Goal: Transaction & Acquisition: Purchase product/service

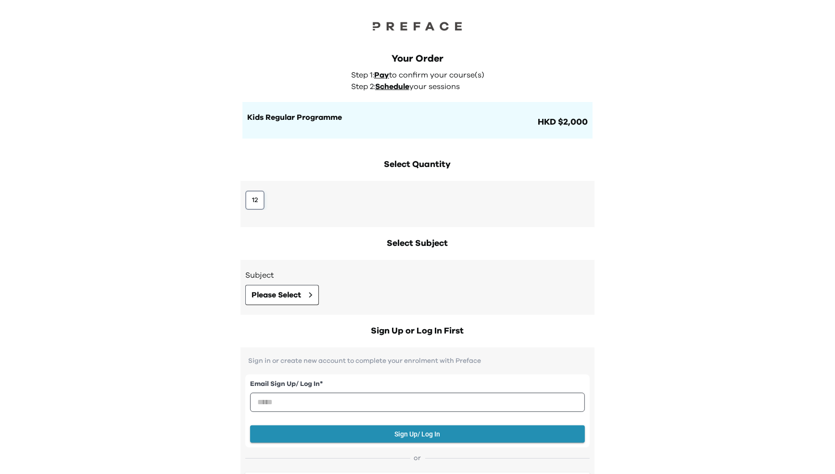
click at [260, 206] on button "12" at bounding box center [254, 200] width 19 height 19
click at [273, 299] on span "Please Select" at bounding box center [277, 295] width 50 height 12
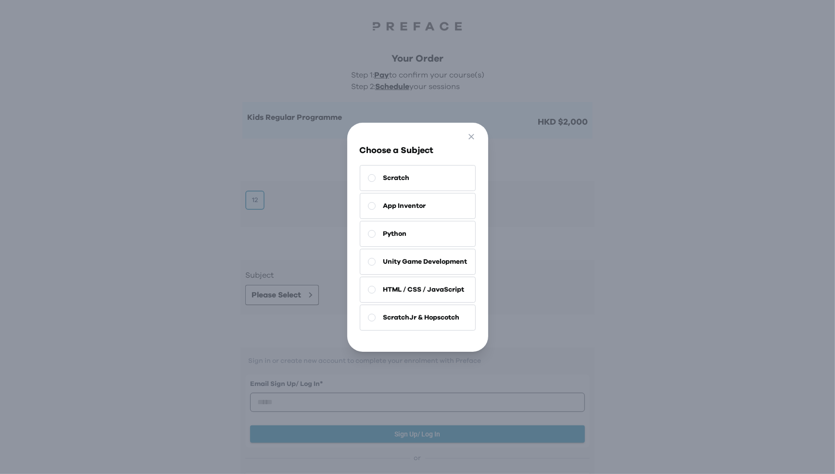
click at [385, 247] on div "Scratch App Inventor Python Unity Game Development HTML / CSS / JavaScript Scra…" at bounding box center [418, 248] width 116 height 166
click at [382, 237] on button "Python" at bounding box center [418, 234] width 116 height 26
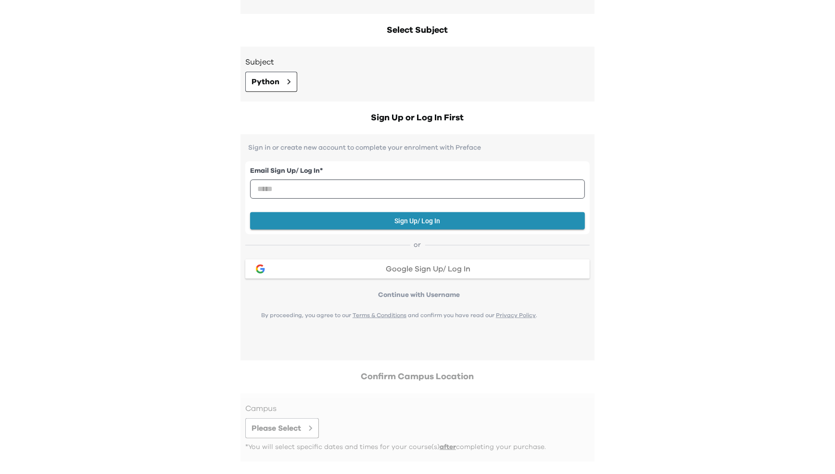
scroll to position [231, 0]
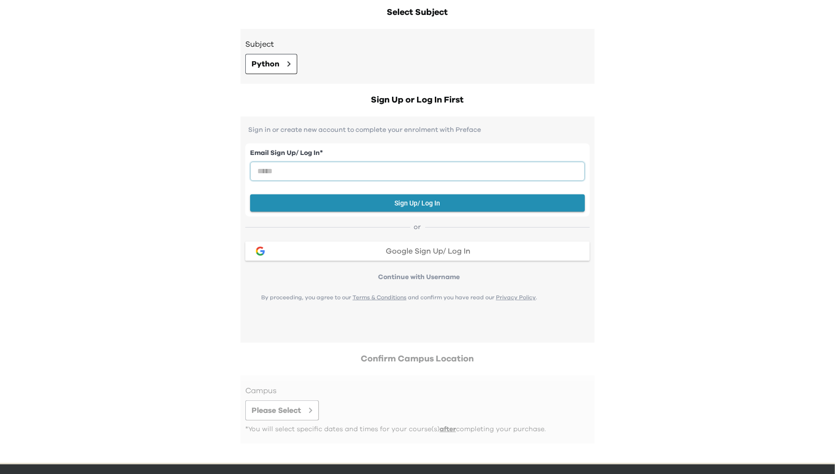
click at [370, 169] on input "email" at bounding box center [417, 171] width 335 height 19
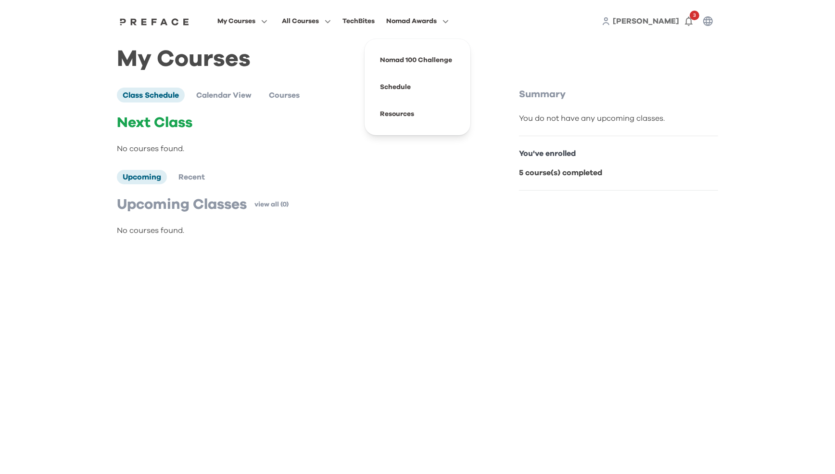
click at [405, 19] on span "Nomad Awards" at bounding box center [411, 21] width 51 height 12
click at [666, 23] on span "Joyce" at bounding box center [646, 21] width 66 height 8
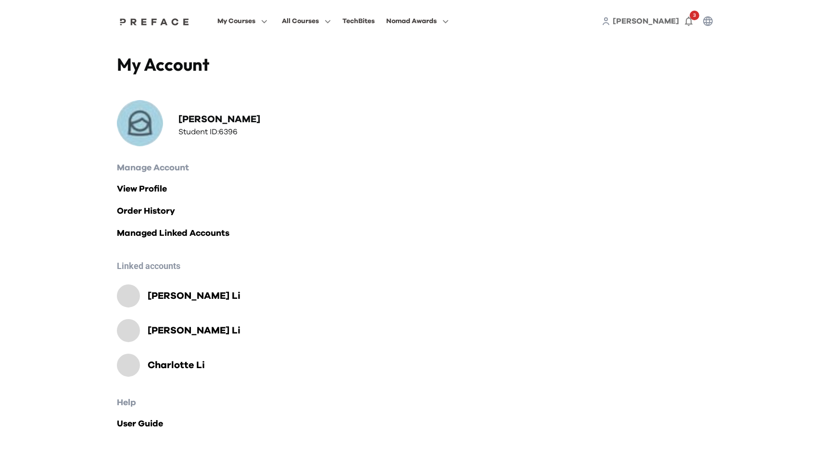
click at [184, 296] on h2 "Clayton Li" at bounding box center [194, 295] width 93 height 13
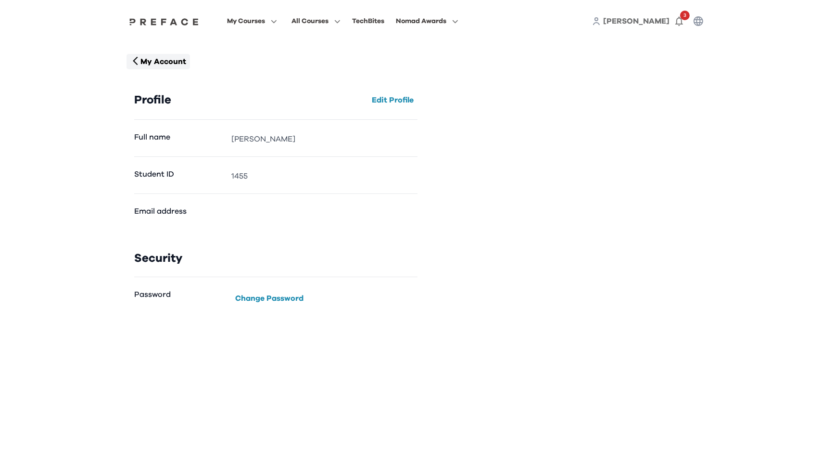
click at [181, 55] on button "My Account" at bounding box center [159, 61] width 64 height 15
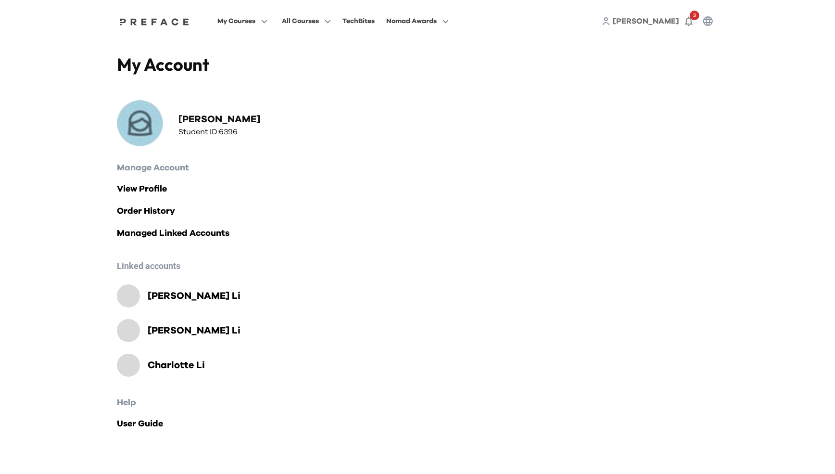
click at [171, 367] on h2 "Charlotte Li" at bounding box center [176, 365] width 57 height 13
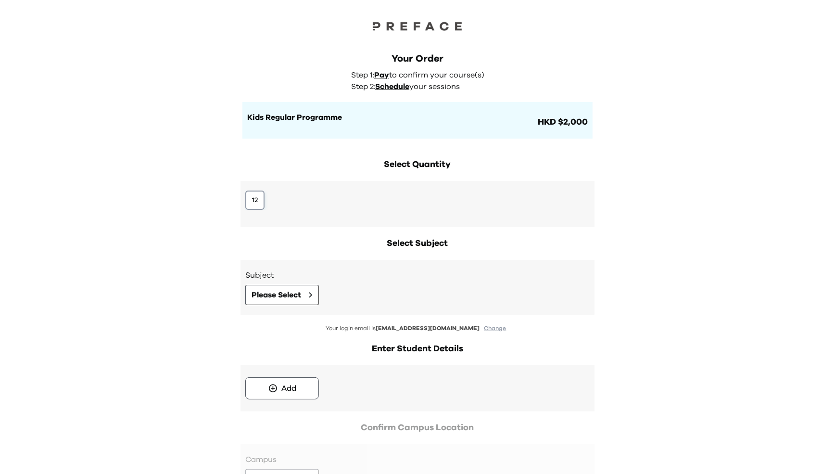
click at [257, 196] on button "12" at bounding box center [254, 200] width 19 height 19
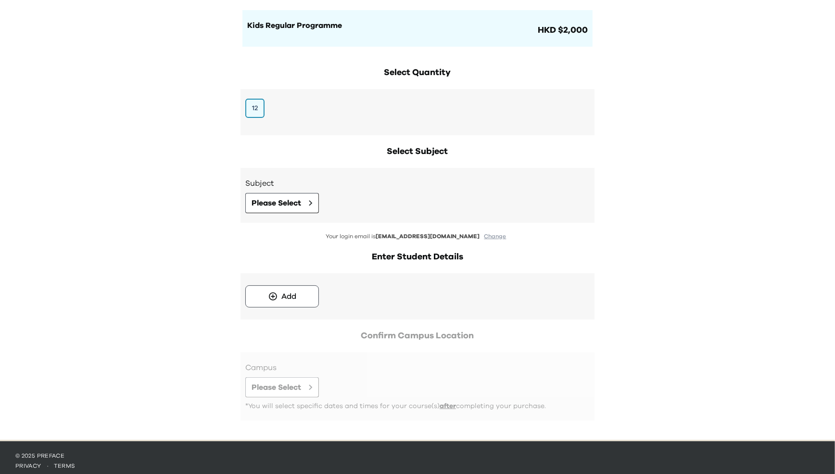
scroll to position [92, 0]
click at [275, 193] on button "Please Select" at bounding box center [282, 203] width 74 height 20
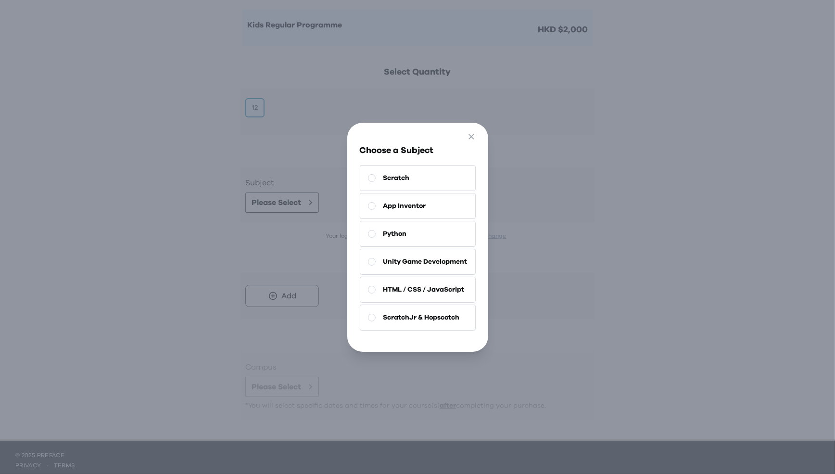
click at [269, 173] on div "Go Back Close Choose a Subject Scratch App Inventor Python Unity Game Developme…" at bounding box center [417, 237] width 835 height 474
